Goal: Task Accomplishment & Management: Manage account settings

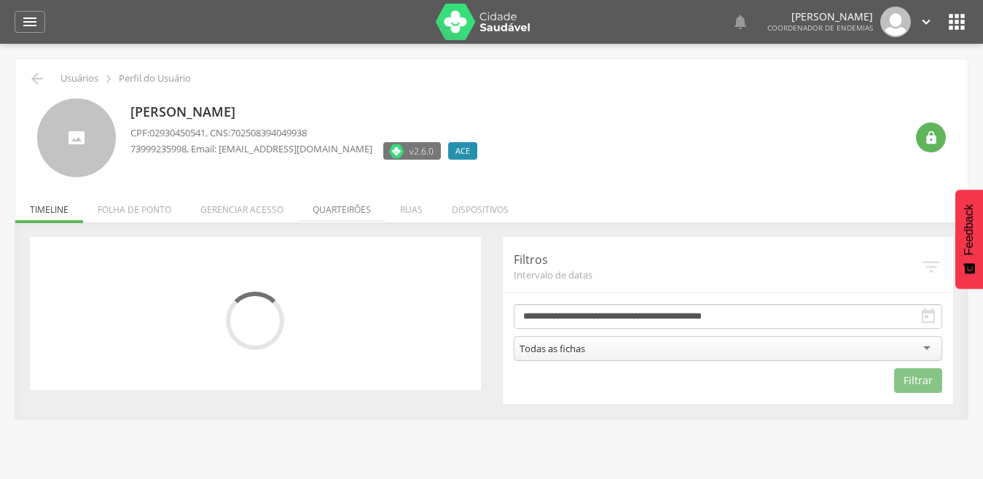
click at [348, 212] on li "Quarteirões" at bounding box center [341, 206] width 87 height 34
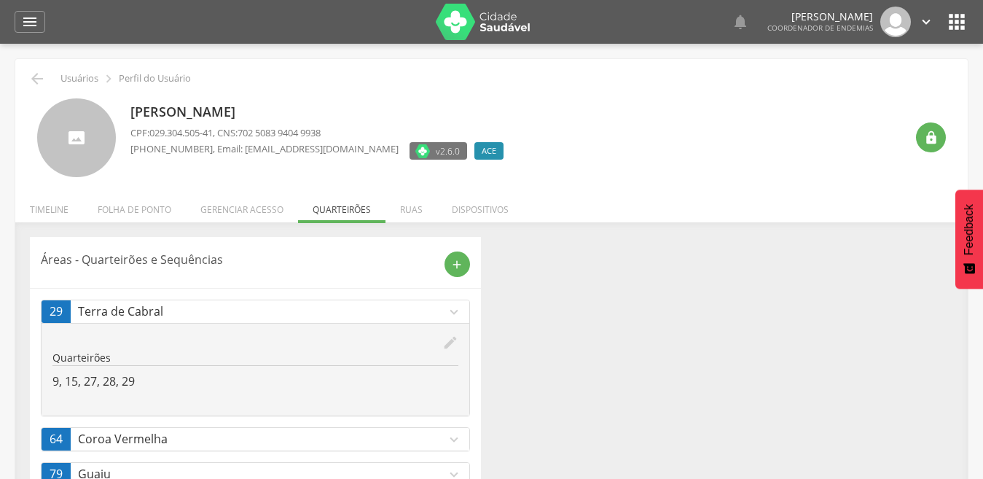
click at [450, 340] on icon "edit" at bounding box center [450, 342] width 16 height 16
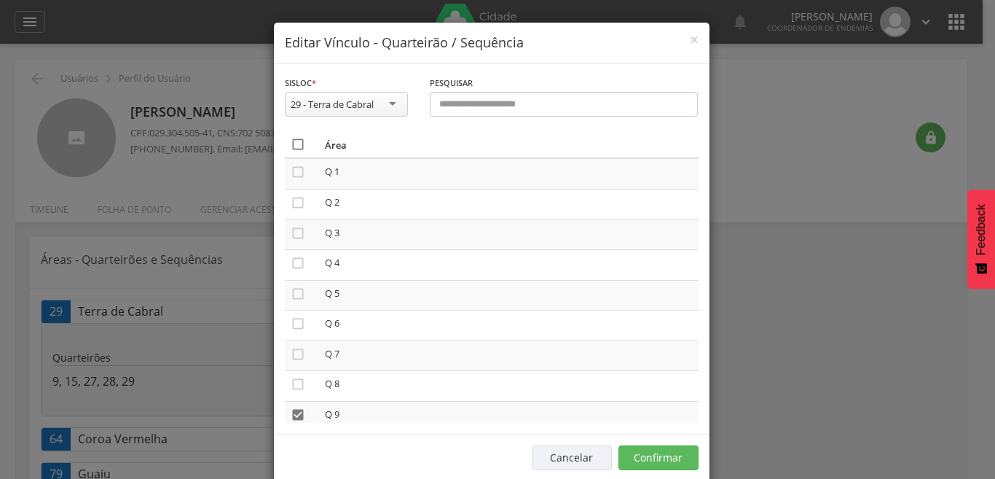
click at [294, 148] on icon "" at bounding box center [298, 144] width 15 height 15
click at [294, 148] on icon "" at bounding box center [298, 144] width 15 height 15
click at [646, 458] on button "Confirmar" at bounding box center [659, 457] width 80 height 25
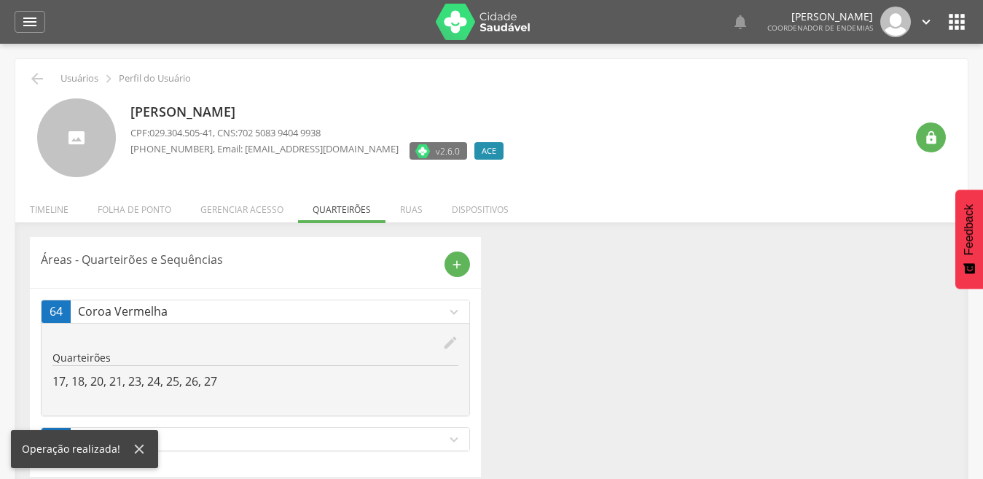
click at [445, 439] on p "Guaiu" at bounding box center [262, 439] width 368 height 17
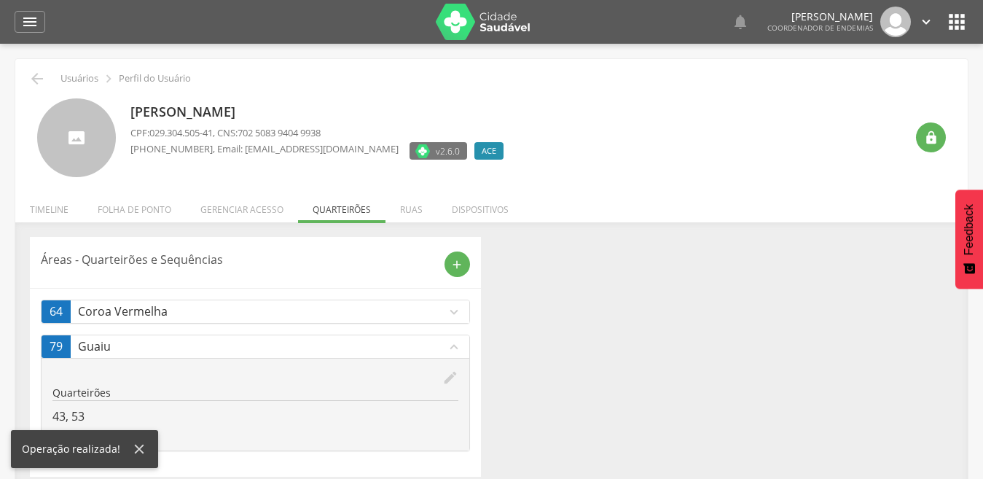
click at [755, 431] on div "Áreas - Quarteirões e Sequências add 64 Coroa Vermelha expand_more edit Quartei…" at bounding box center [491, 357] width 945 height 240
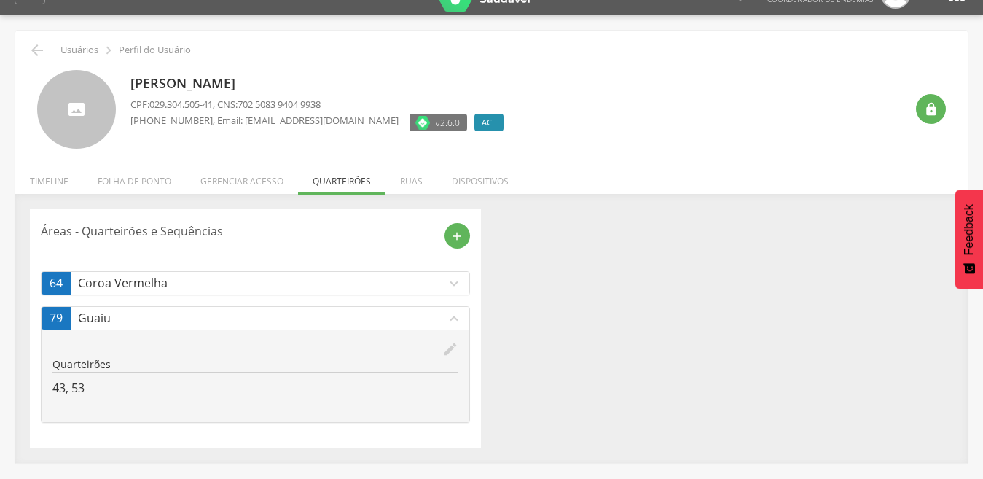
scroll to position [44, 0]
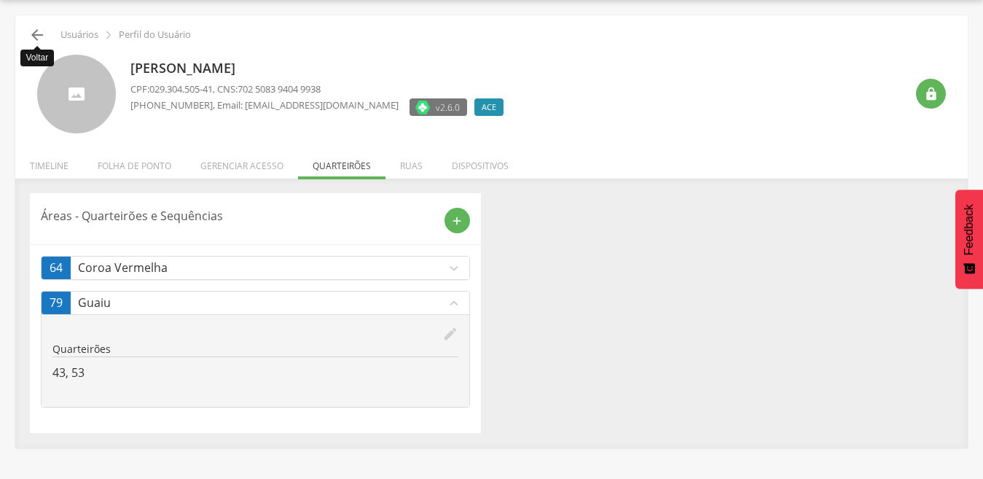
click at [38, 29] on icon "" at bounding box center [36, 34] width 17 height 17
